Goal: Answer question/provide support

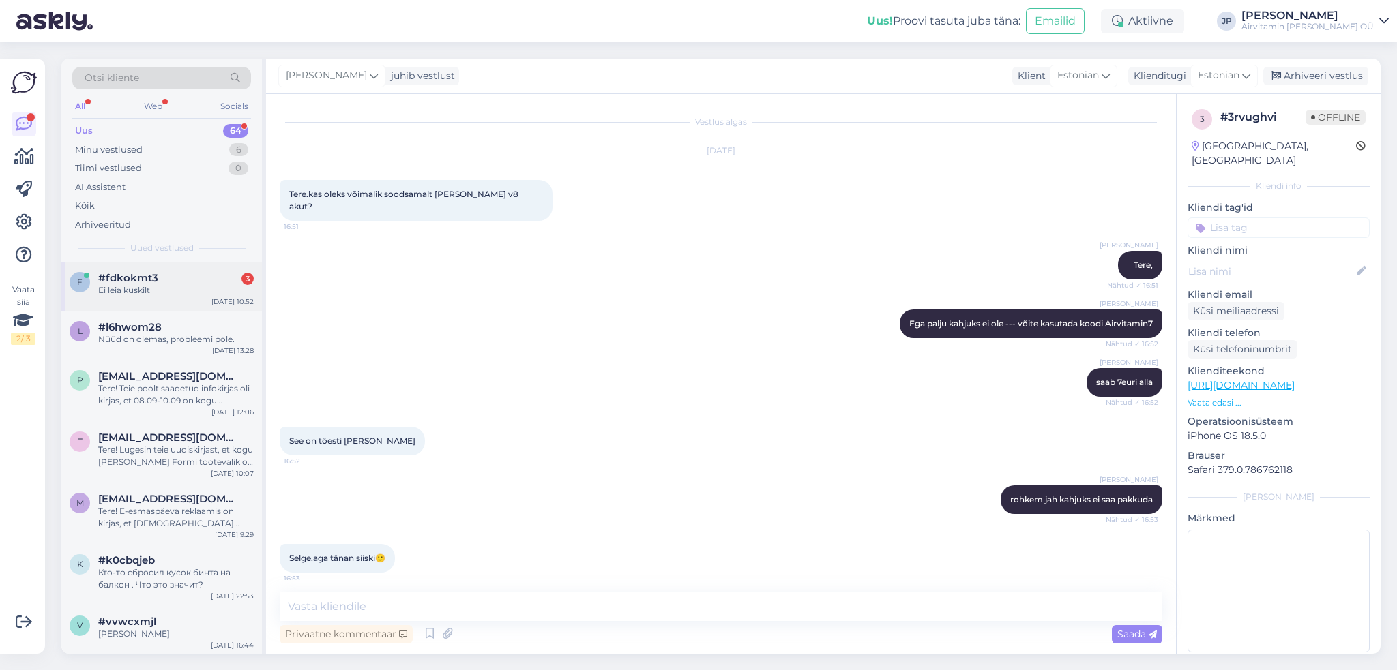
scroll to position [53, 0]
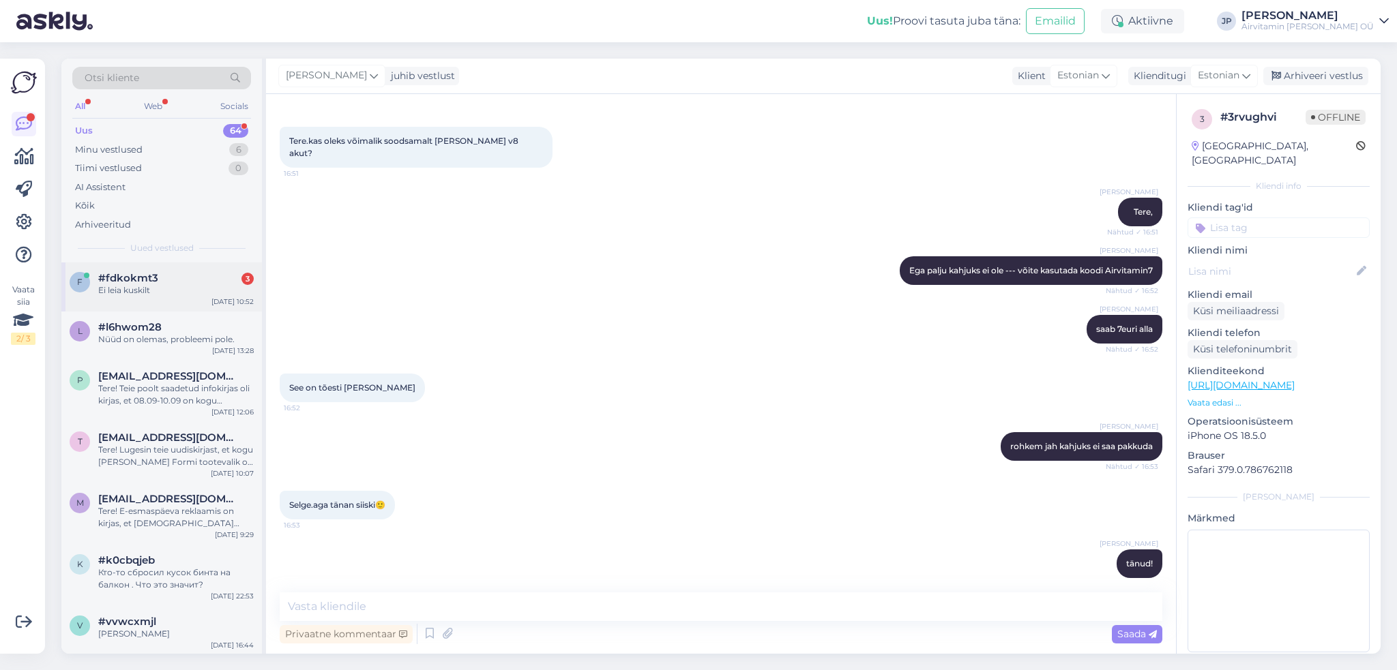
click at [92, 276] on div "f #fdkokmt3 3 Ei leia kuskilt" at bounding box center [162, 284] width 184 height 25
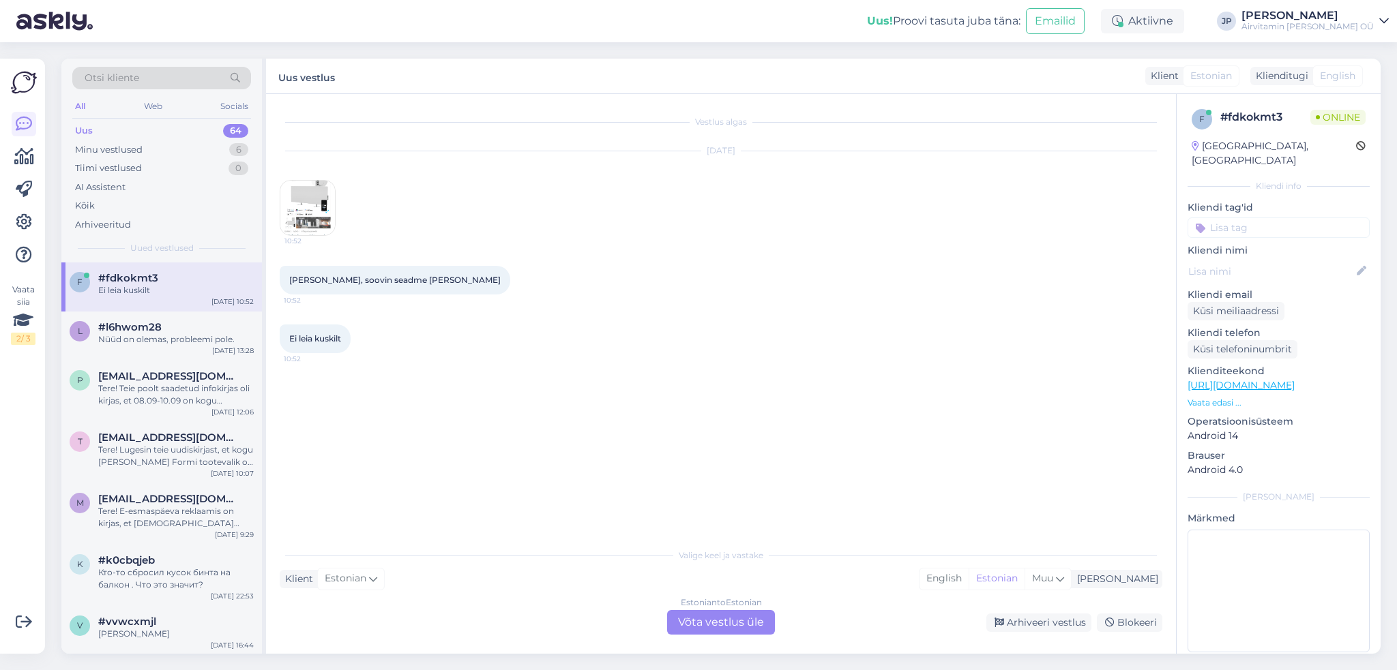
click at [312, 211] on img at bounding box center [307, 208] width 55 height 55
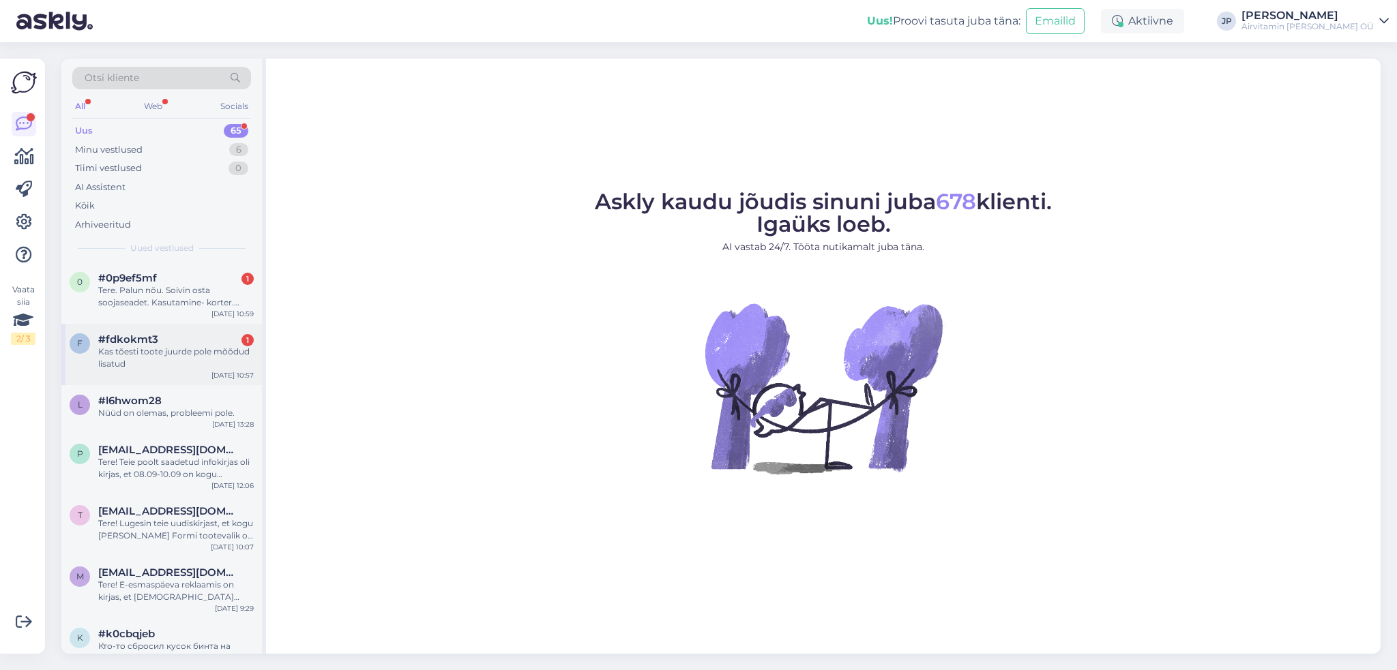
click at [132, 343] on span "#fdkokmt3" at bounding box center [128, 340] width 60 height 12
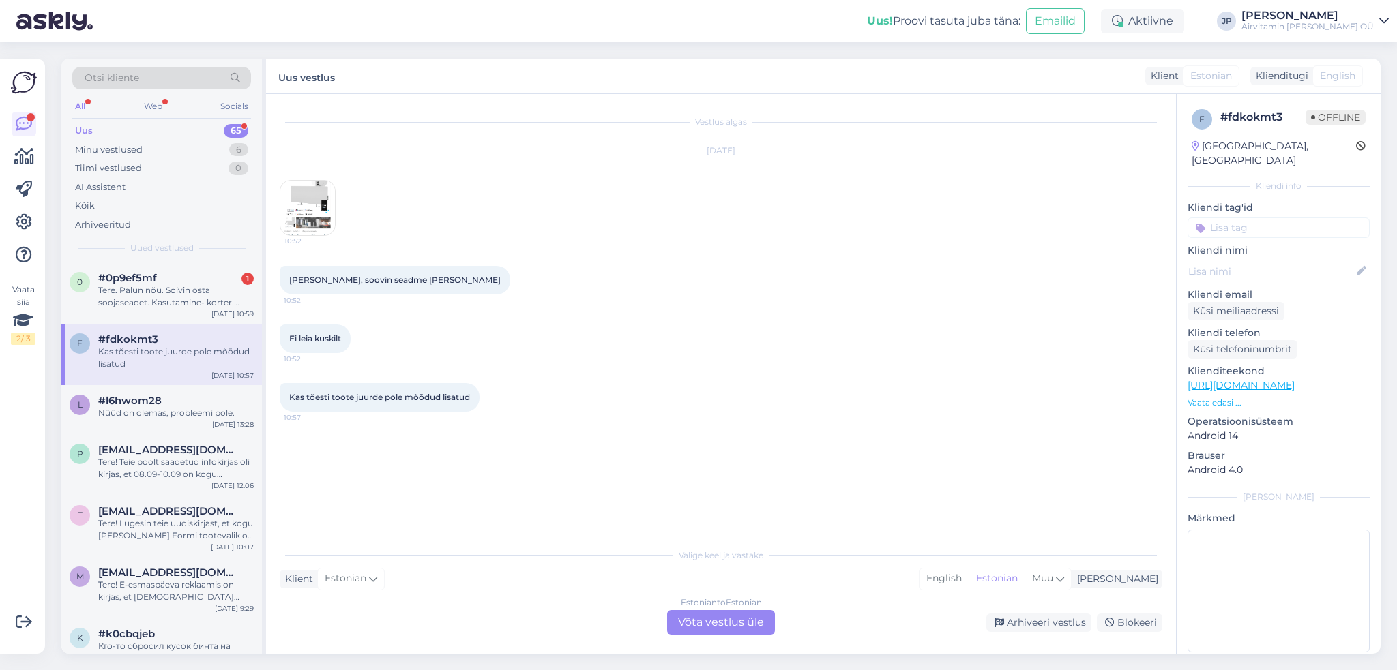
click at [701, 629] on div "Estonian to Estonian Võta vestlus üle" at bounding box center [721, 622] width 108 height 25
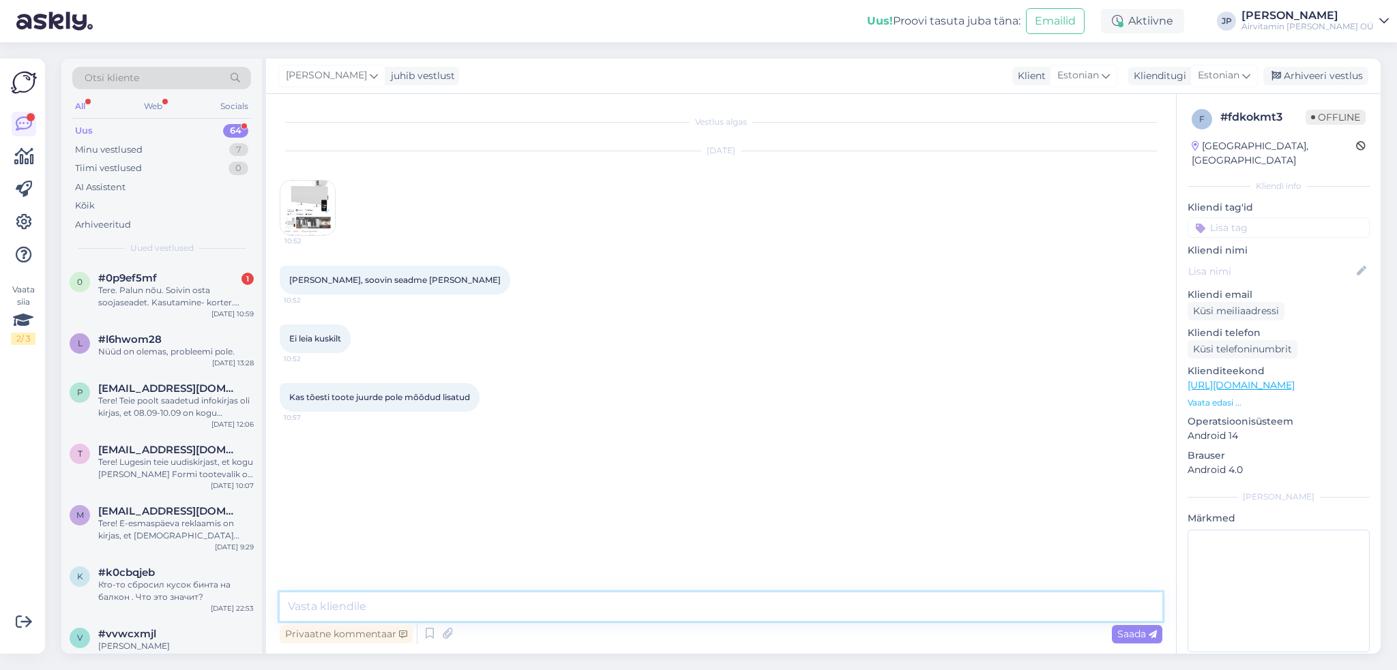
click at [418, 610] on textarea at bounding box center [721, 607] width 883 height 29
type textarea "Tere,"
type textarea "leidisin otsimisel järel :)"
paste textarea "Kaal ja mõõtmed Laius The measurement or extent of something from side to side.…"
type textarea "Kaal ja mõõtmed Laius The measurement or extent of something from side to side.…"
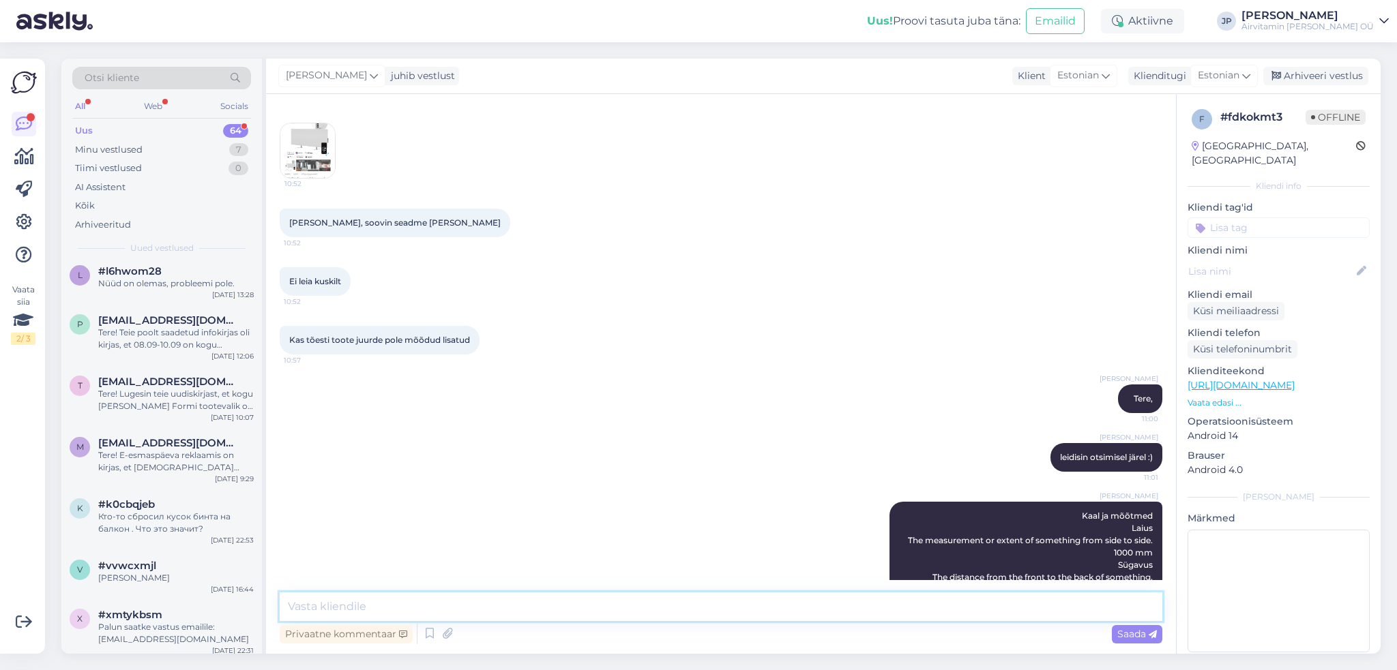
scroll to position [194, 0]
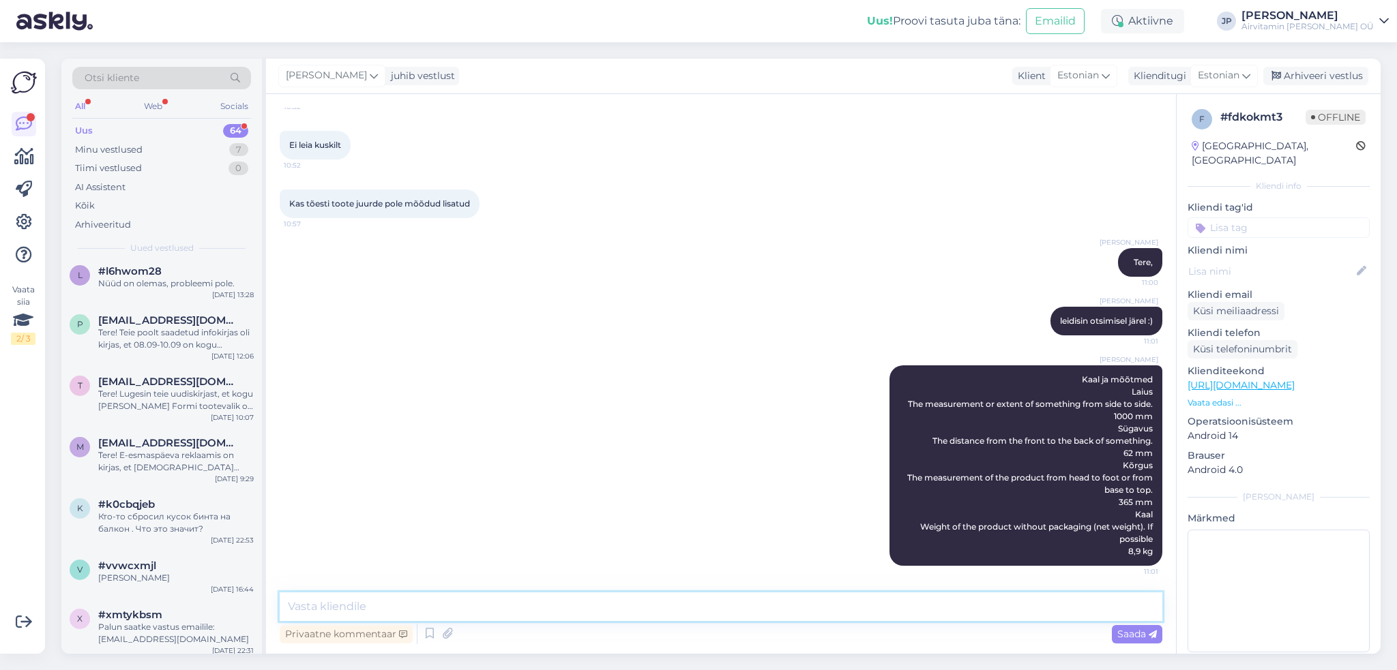
click at [357, 602] on textarea at bounding box center [721, 607] width 883 height 29
type textarea "See on siis selle seadme andmed:"
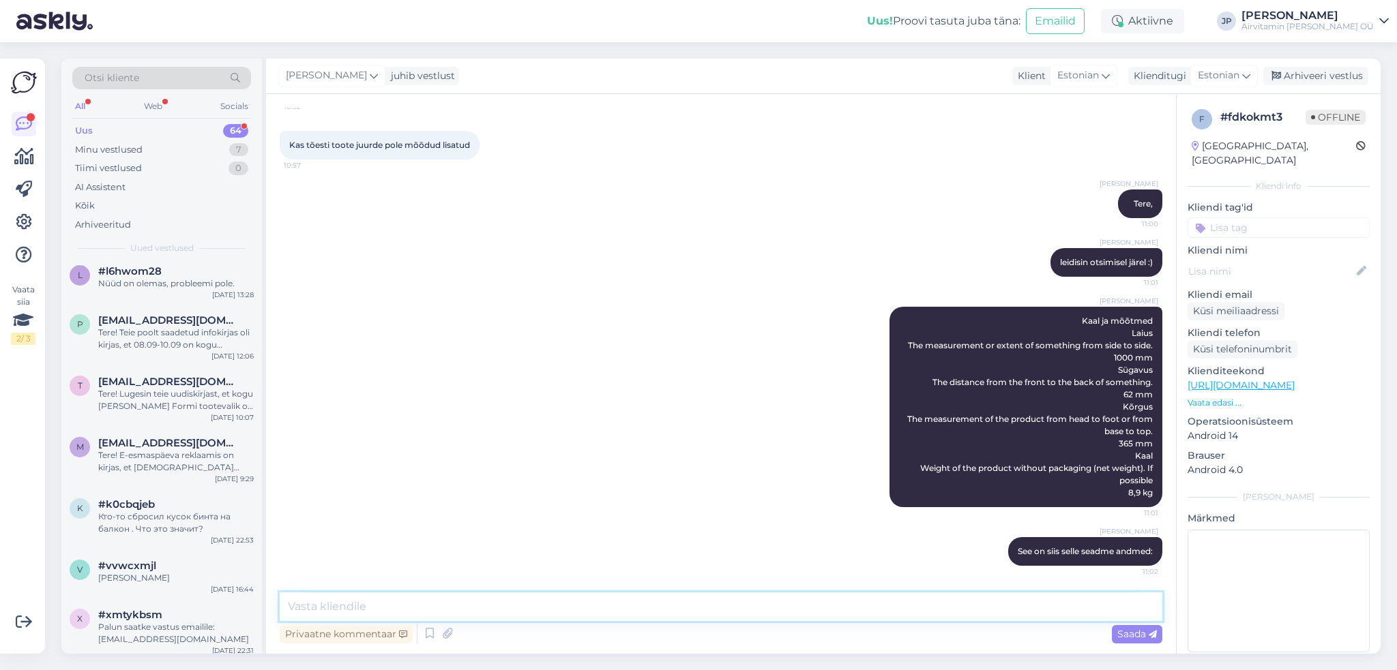
paste textarea "Tootenimi: AGH0005S Product code: AGH0005S EAN/UPC code: 5903282319493"
type textarea "Tootenimi: AGH0005S Product code: AGH0005S EAN/UPC code: 5903282319493"
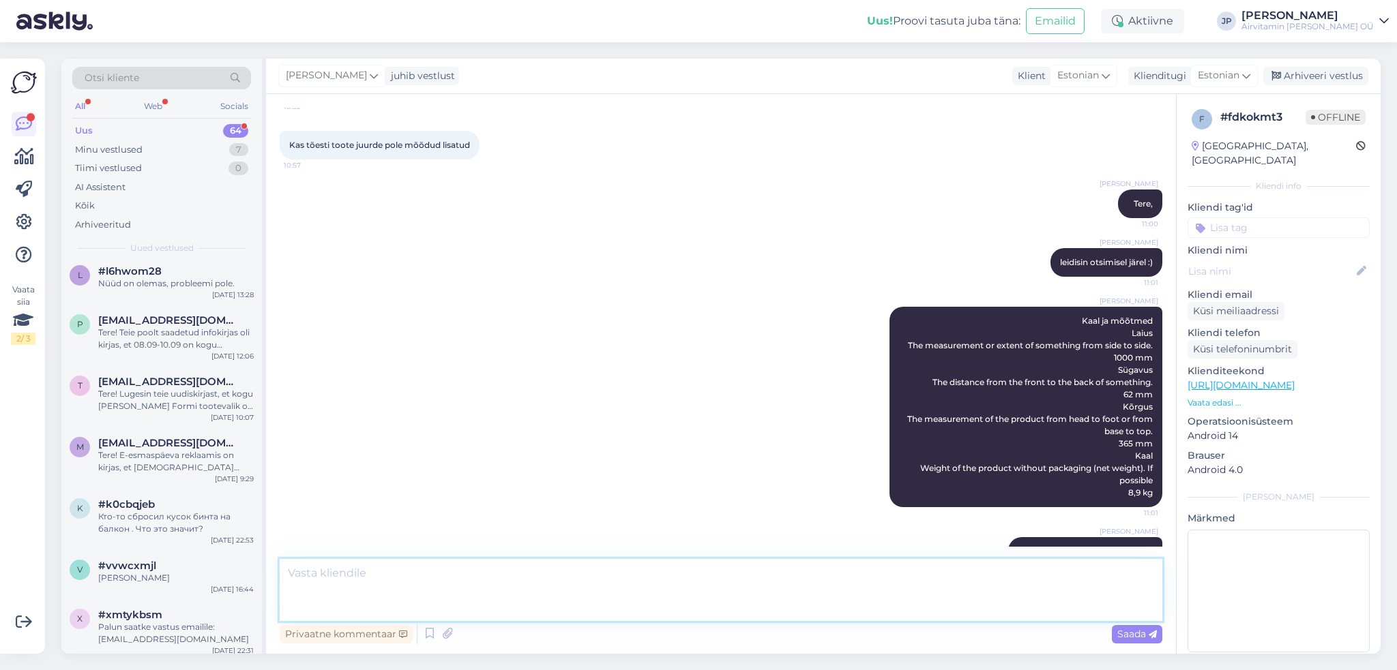
scroll to position [336, 0]
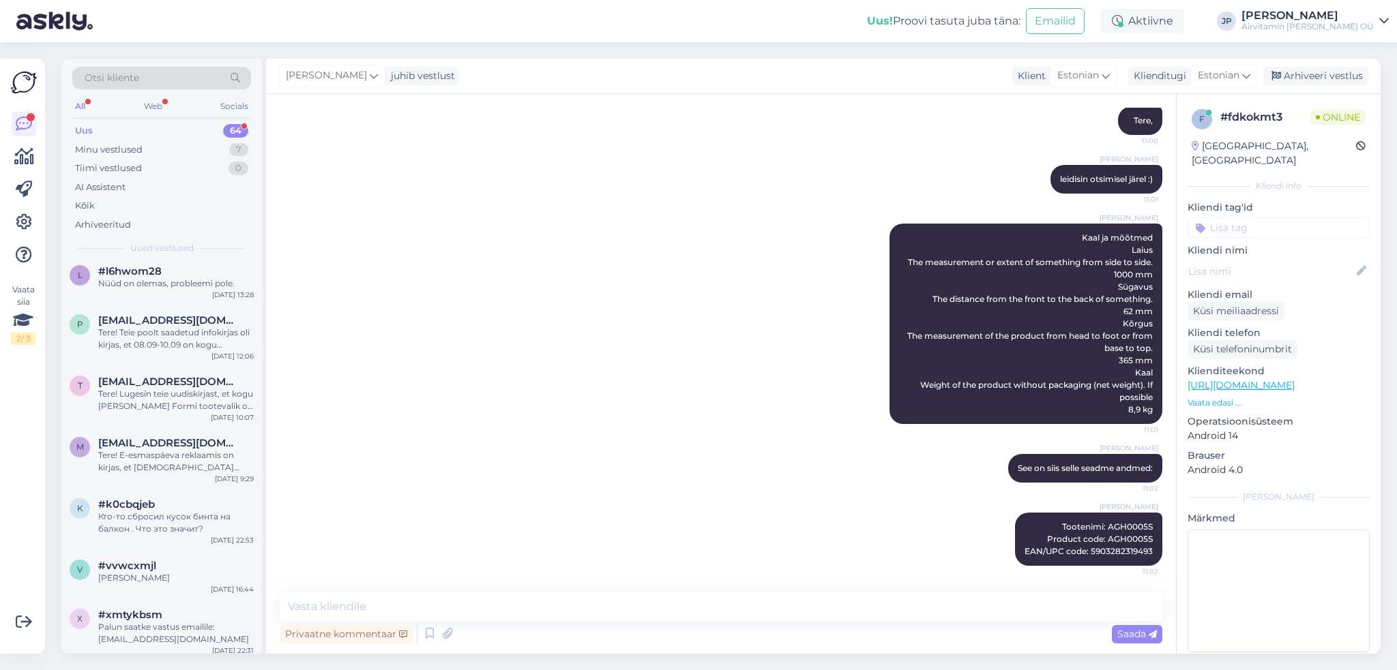
click at [89, 128] on div "Uus" at bounding box center [84, 131] width 18 height 14
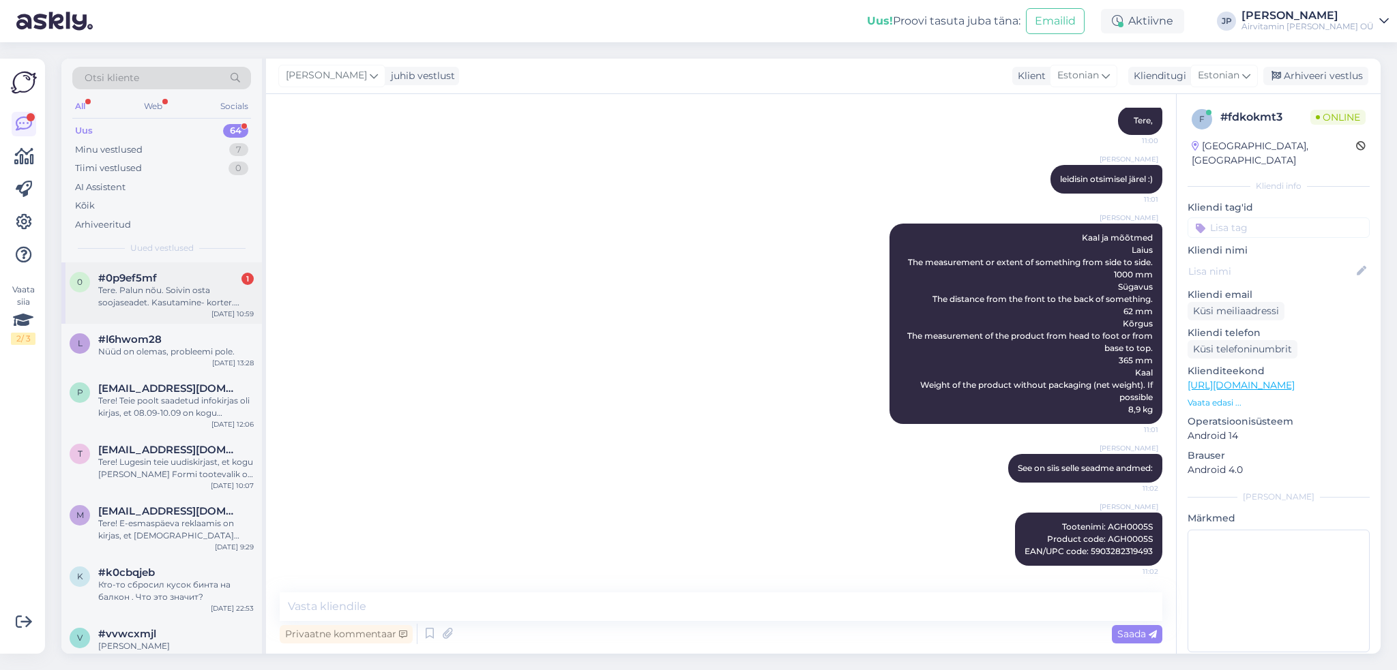
click at [152, 286] on div "Tere. Palun nõu. Soivin osta soojaseadet. Kasutamine- korter. Võiks olla vaikne" at bounding box center [175, 296] width 155 height 25
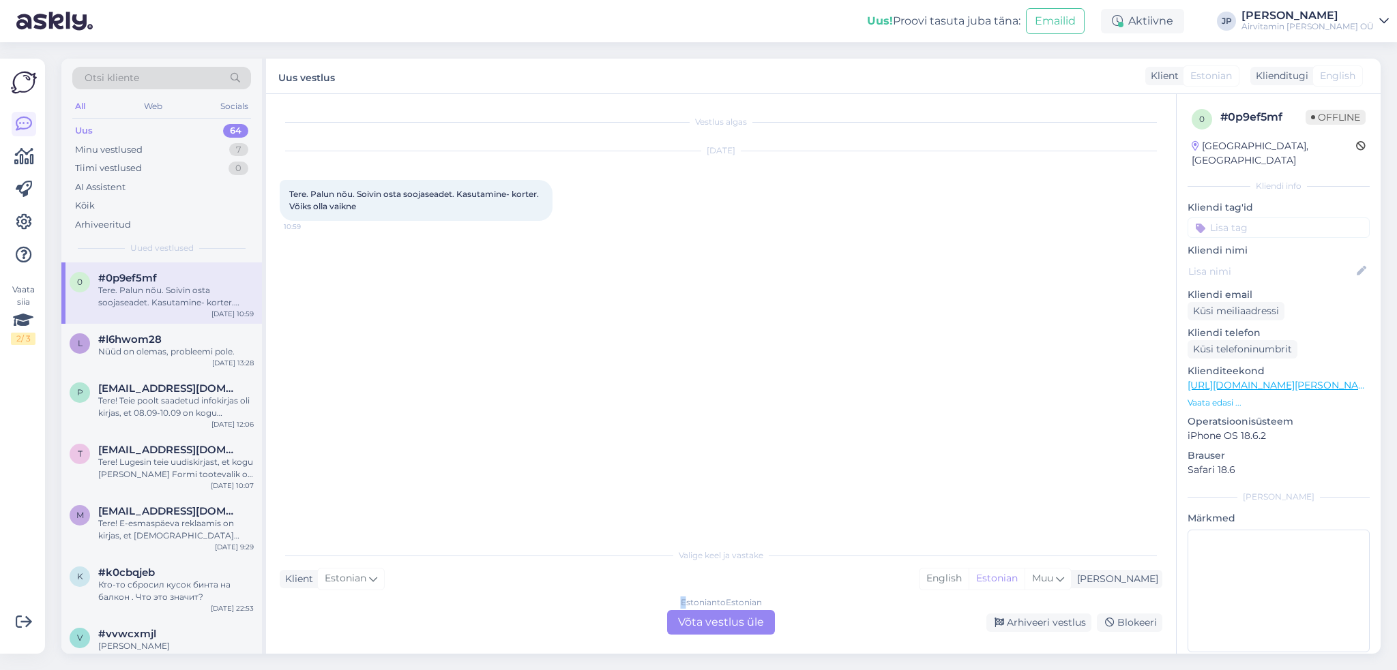
click at [682, 608] on div "Estonian to Estonian" at bounding box center [721, 603] width 81 height 12
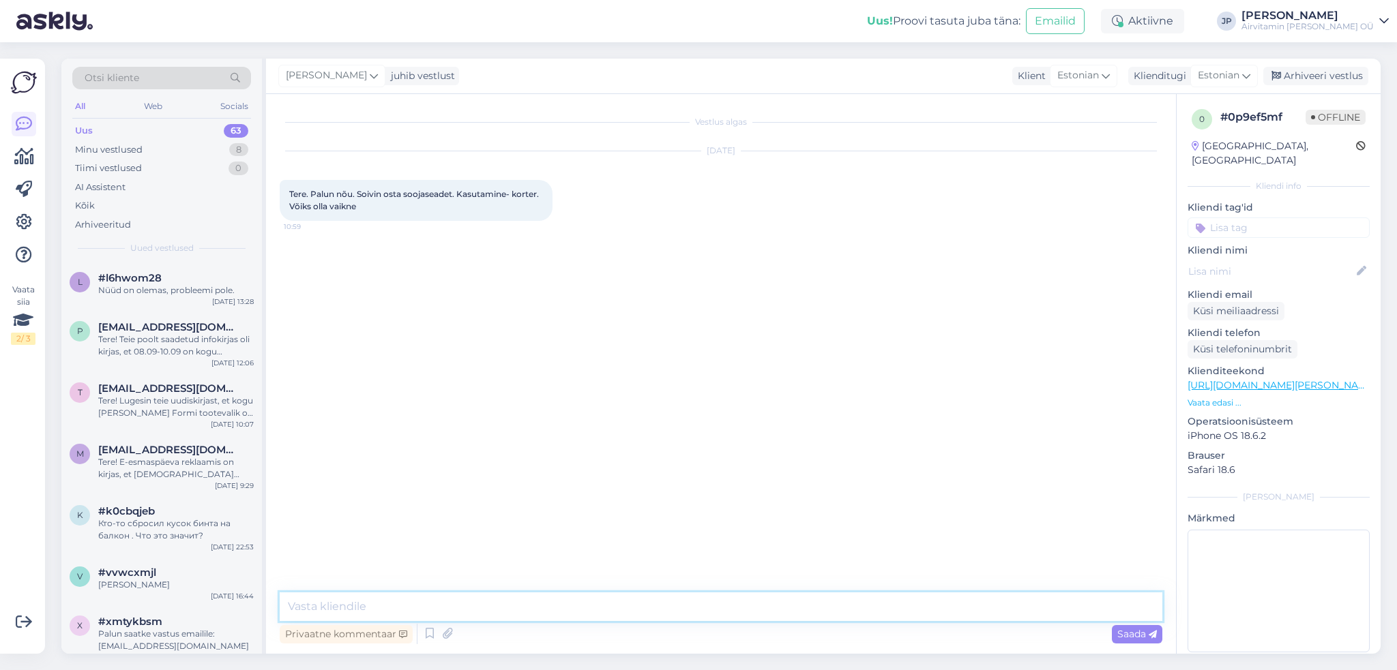
click at [428, 615] on textarea at bounding box center [721, 607] width 883 height 29
type textarea "Tere,"
type textarea "Helistage 5124071!"
click at [129, 146] on div "Minu vestlused" at bounding box center [109, 150] width 68 height 14
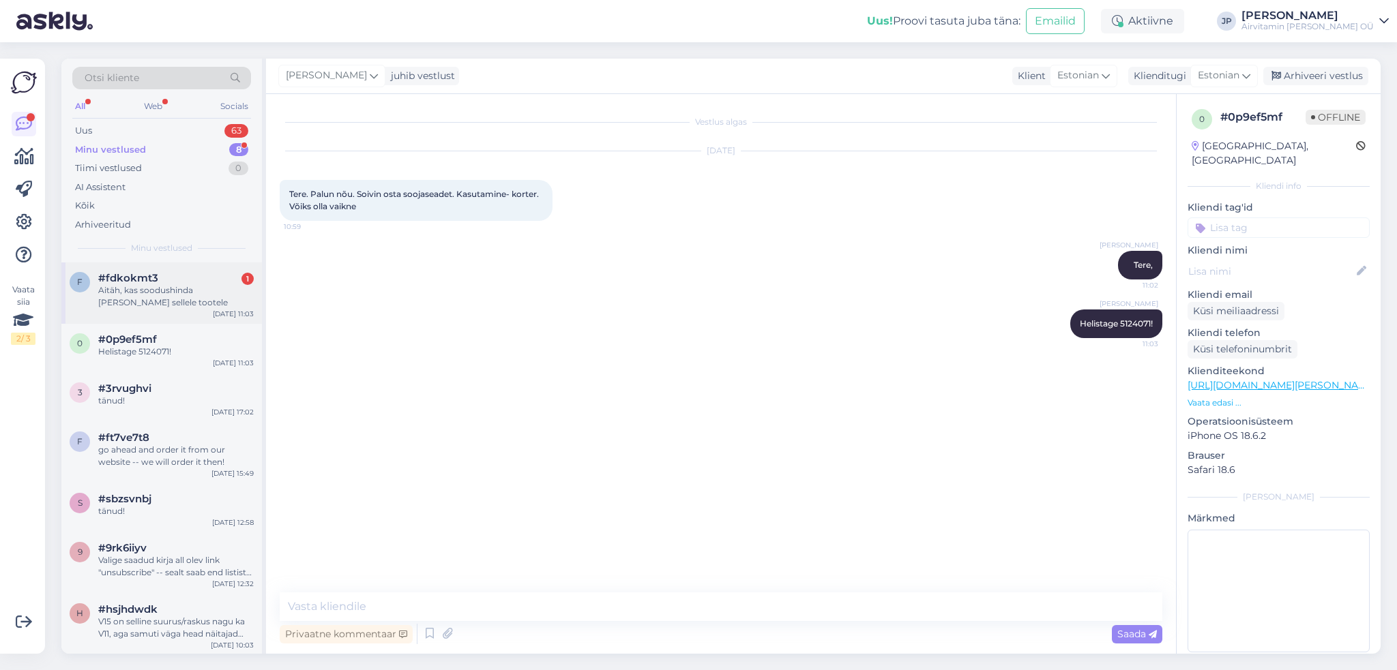
click at [173, 292] on div "Aitäh, kas soodushinda [PERSON_NAME] sellele tootele" at bounding box center [175, 296] width 155 height 25
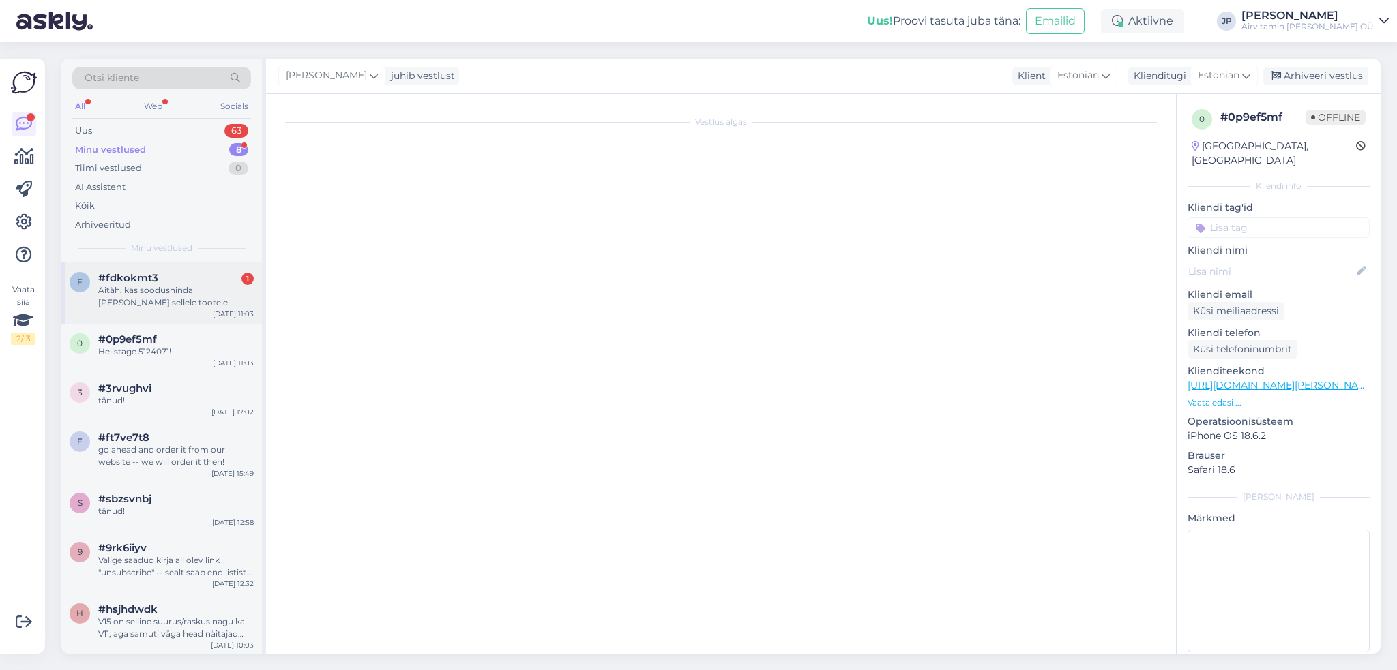
scroll to position [394, 0]
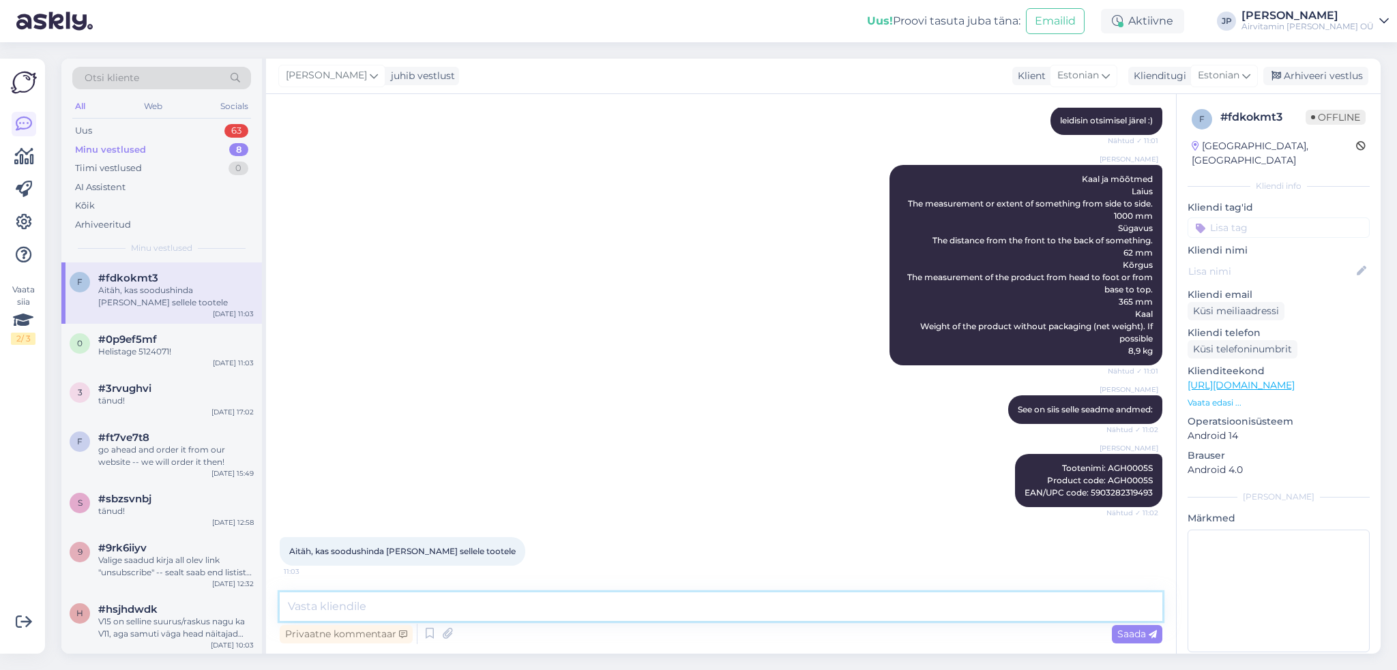
click at [319, 599] on textarea at bounding box center [721, 607] width 883 height 29
type textarea "peaksime jääma ca [PERSON_NAME] juurde, mis praegu väljas"
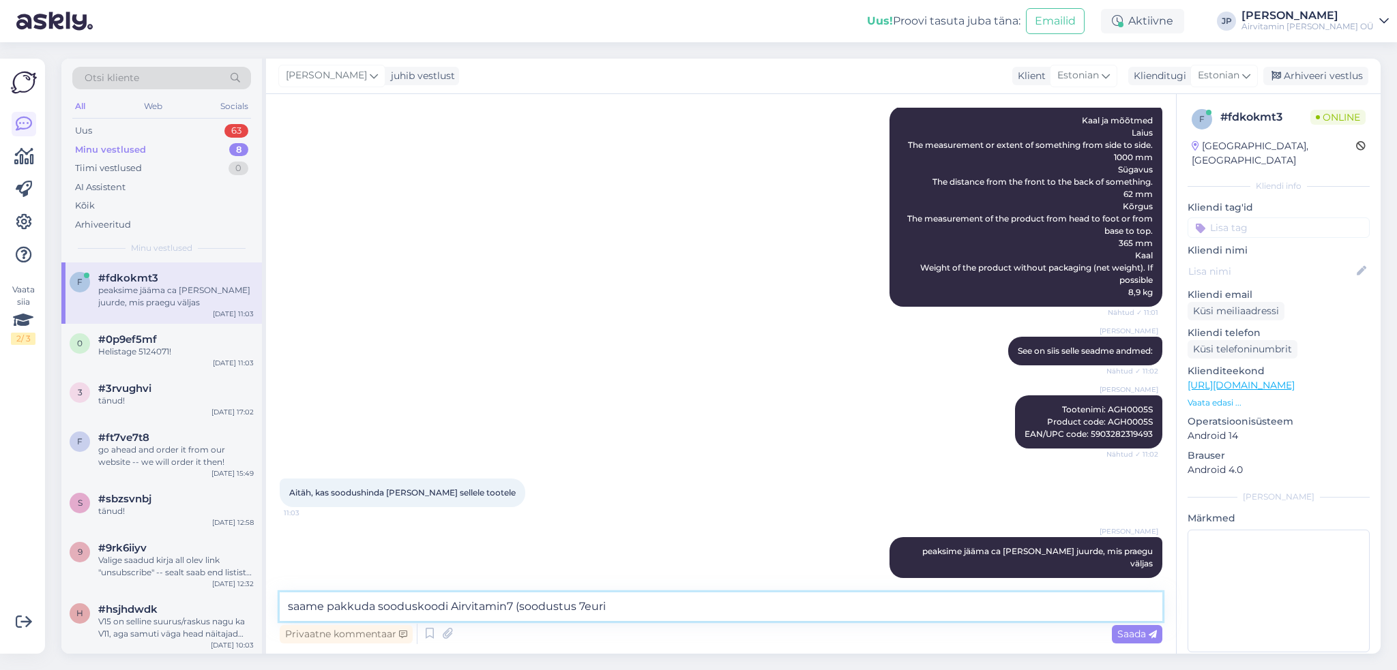
type textarea "saame pakkuda sooduskoodi Airvitamin7 (soodustus 7euri)"
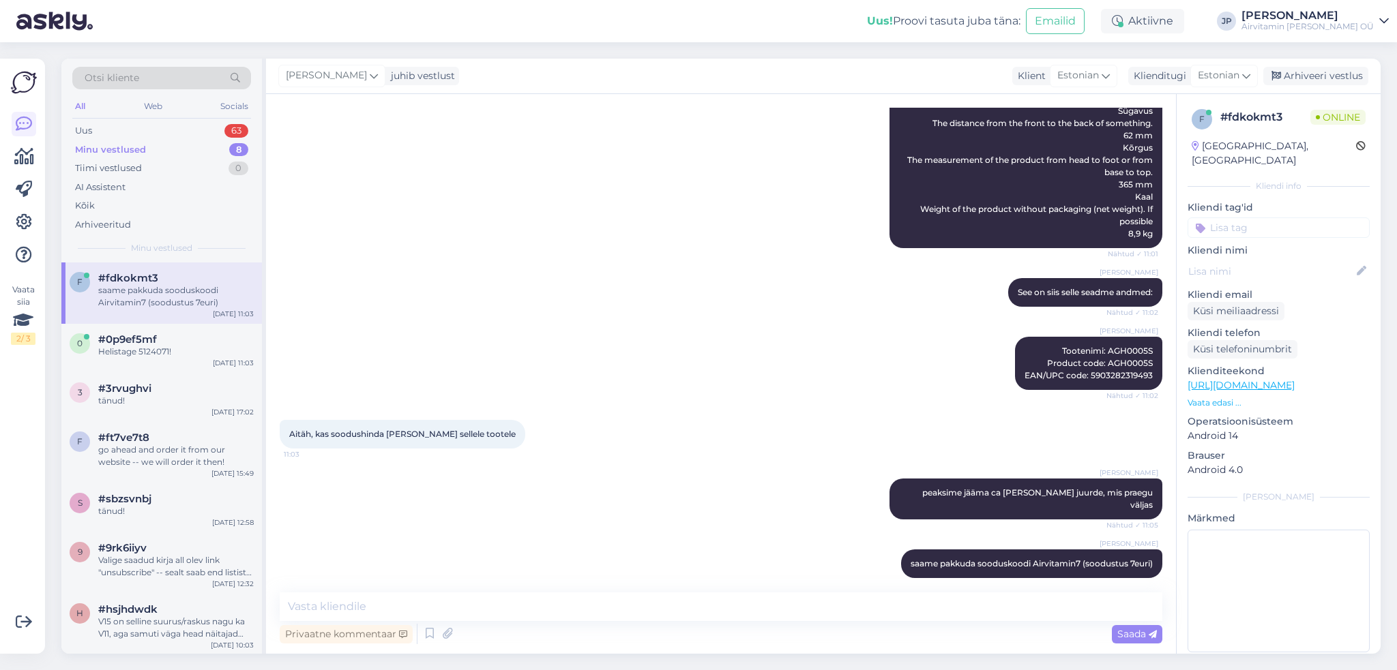
click at [121, 152] on div "Minu vestlused" at bounding box center [110, 150] width 71 height 14
click at [98, 130] on div "Uus 63" at bounding box center [161, 130] width 179 height 19
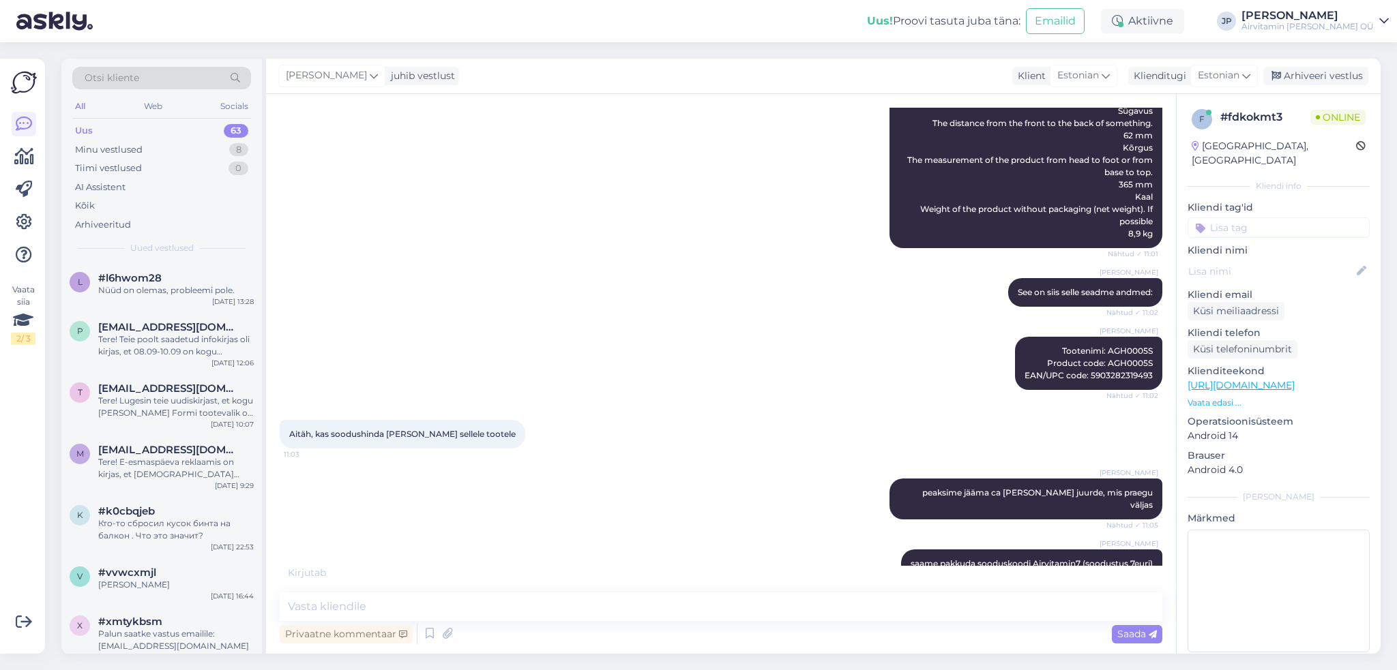
scroll to position [570, 0]
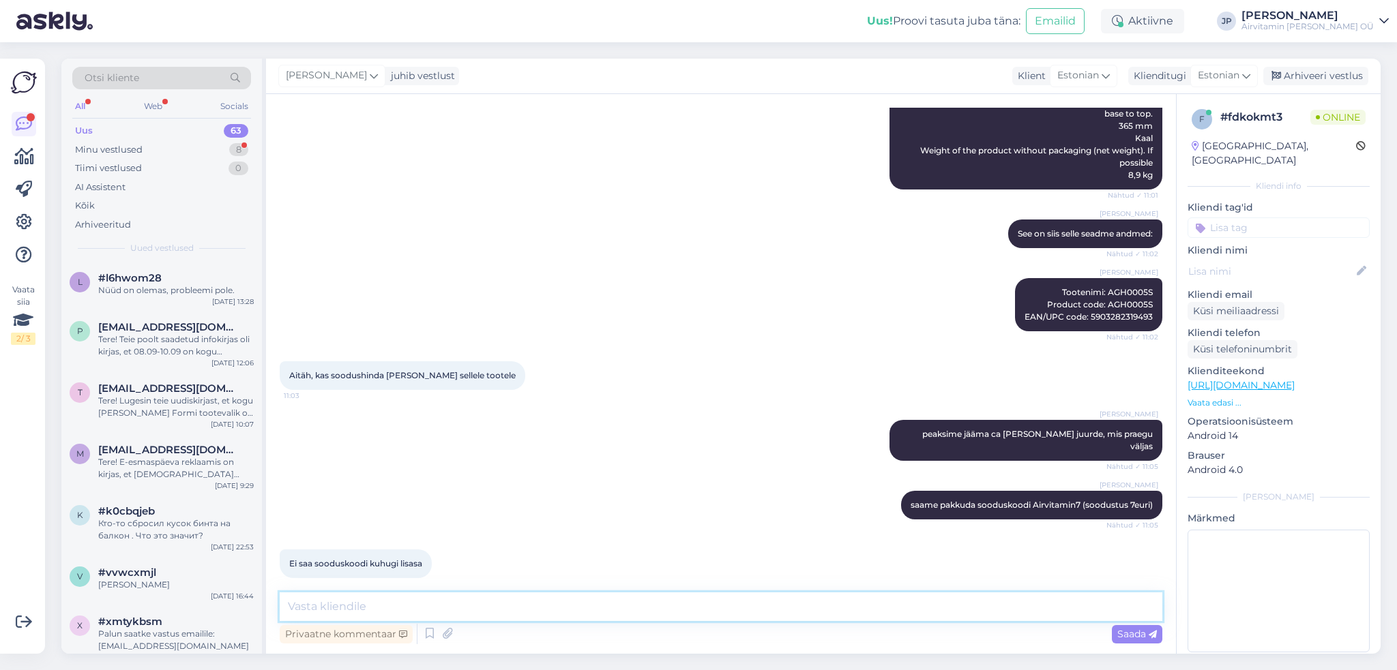
click at [314, 612] on textarea at bounding box center [721, 607] width 883 height 29
type textarea "see on ostmise käigus, tuleb sooduskoodi lahter"
